Goal: Browse casually

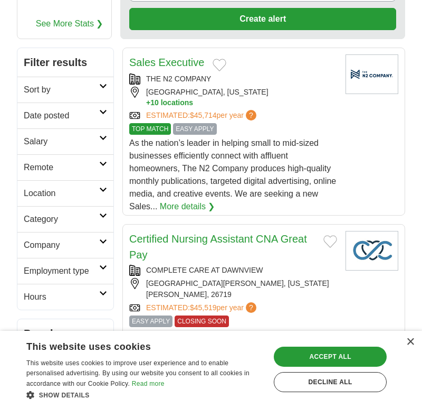
scroll to position [152, 0]
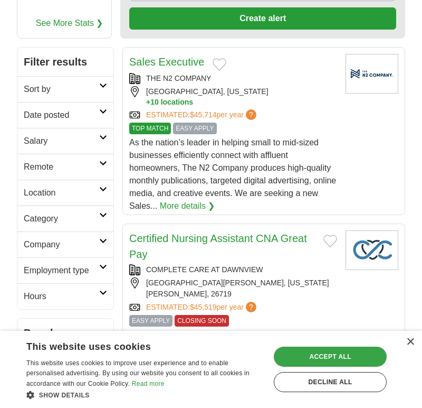
click at [325, 354] on div "Accept all" at bounding box center [330, 356] width 113 height 20
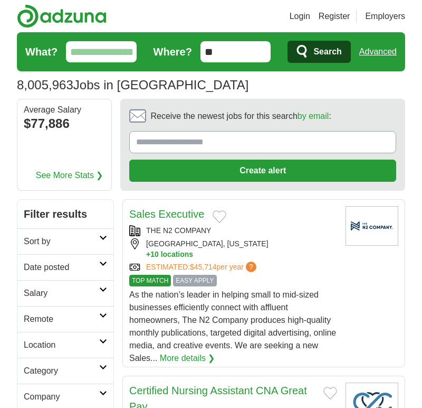
scroll to position [0, 0]
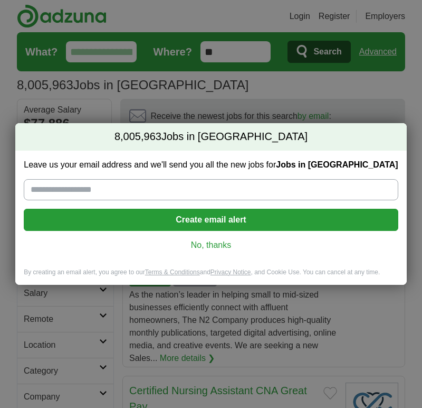
click at [199, 247] on link "No, thanks" at bounding box center [211, 245] width 358 height 12
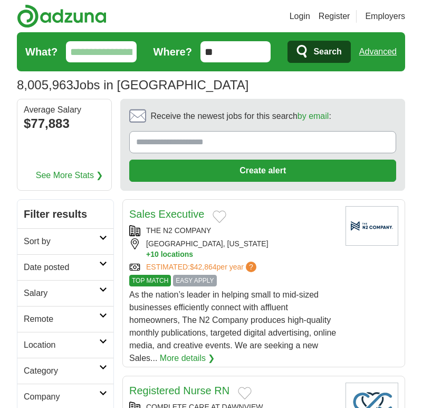
click at [71, 174] on link "See More Stats ❯" at bounding box center [70, 175] width 68 height 13
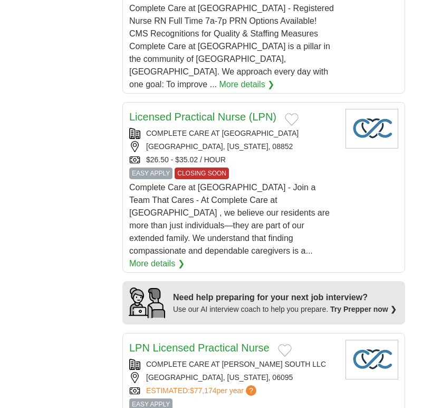
scroll to position [1035, 0]
